Goal: Transaction & Acquisition: Purchase product/service

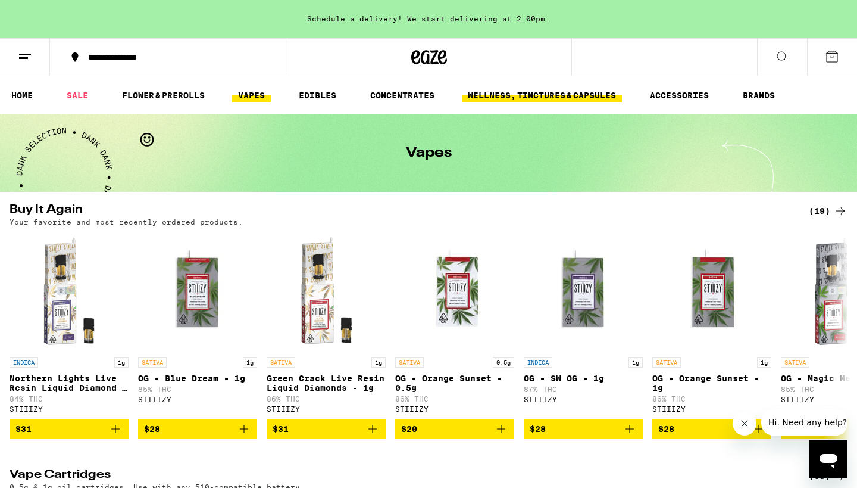
click at [553, 92] on link "WELLNESS, TINCTURES & CAPSULES" at bounding box center [542, 95] width 160 height 14
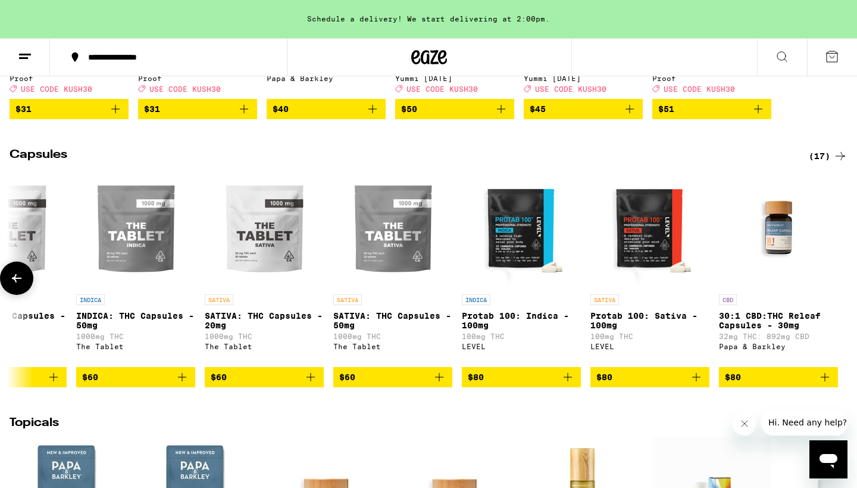
scroll to position [0, 1348]
